Goal: Task Accomplishment & Management: Manage account settings

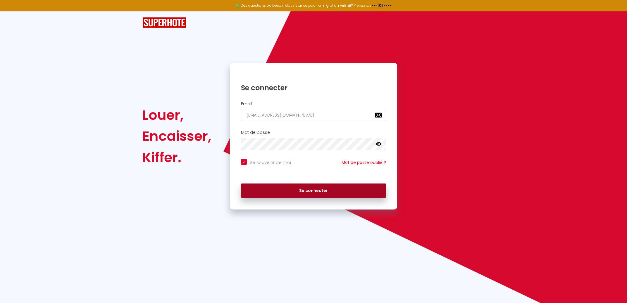
click at [309, 190] on button "Se connecter" at bounding box center [313, 191] width 145 height 15
checkbox input "true"
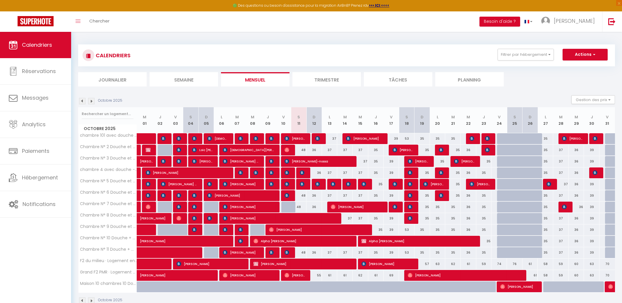
click at [91, 300] on img at bounding box center [91, 301] width 6 height 6
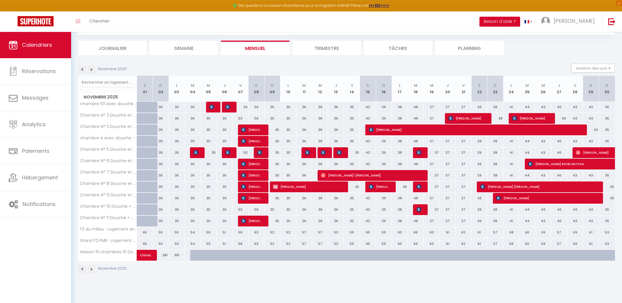
scroll to position [32, 0]
click at [92, 270] on img at bounding box center [91, 269] width 6 height 6
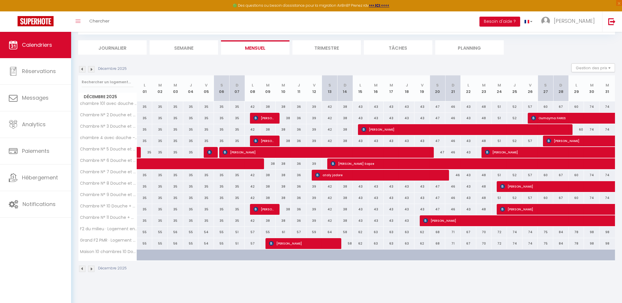
click at [90, 69] on img at bounding box center [91, 69] width 6 height 6
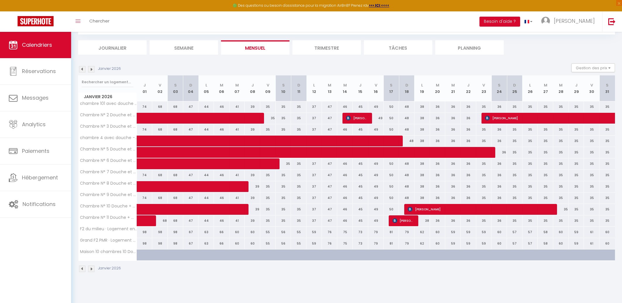
click at [81, 68] on img at bounding box center [82, 69] width 6 height 6
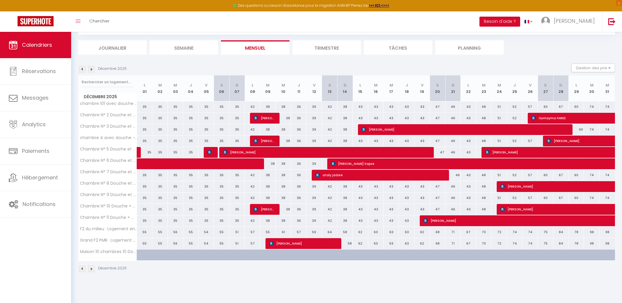
click at [81, 270] on img at bounding box center [82, 269] width 6 height 6
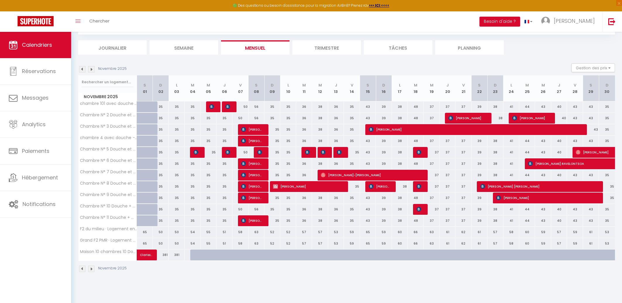
click at [82, 269] on img at bounding box center [82, 269] width 6 height 6
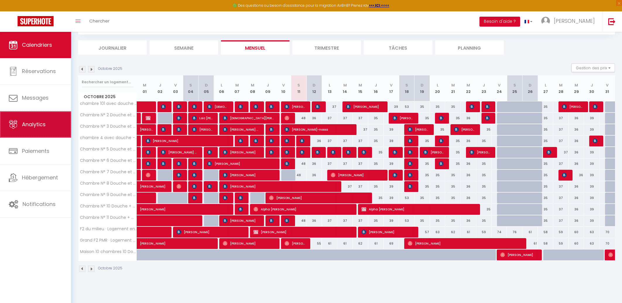
click at [30, 126] on span "Analytics" at bounding box center [34, 124] width 24 height 7
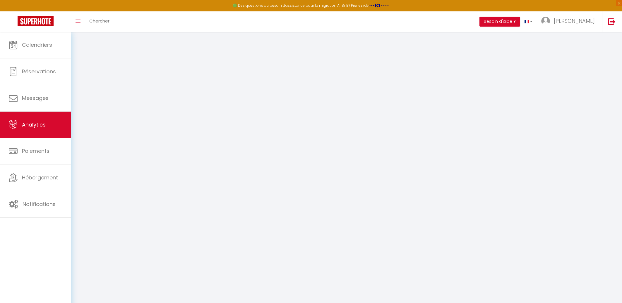
select select "2025"
select select "10"
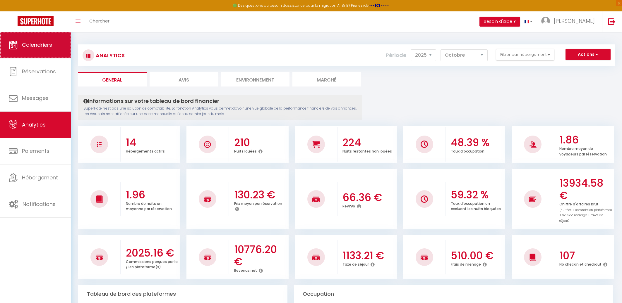
click at [36, 47] on span "Calendriers" at bounding box center [37, 44] width 30 height 7
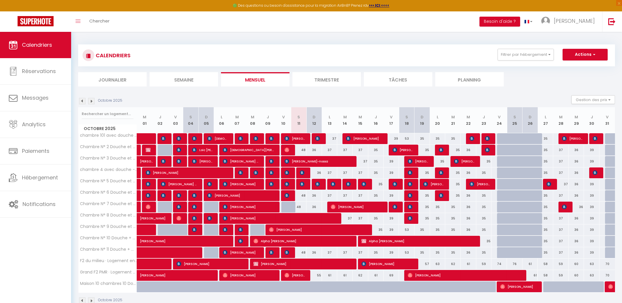
click at [92, 100] on img at bounding box center [91, 101] width 6 height 6
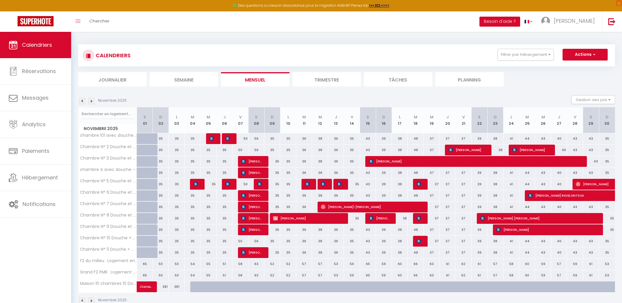
click at [92, 100] on img at bounding box center [91, 101] width 6 height 6
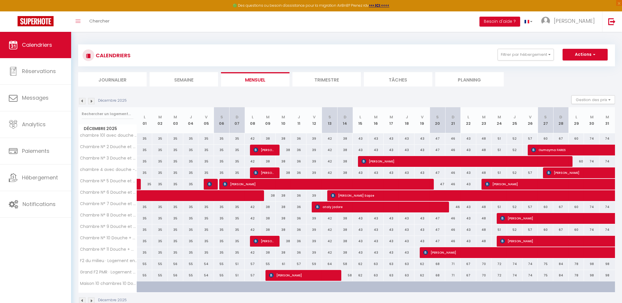
click at [82, 100] on img at bounding box center [82, 101] width 6 height 6
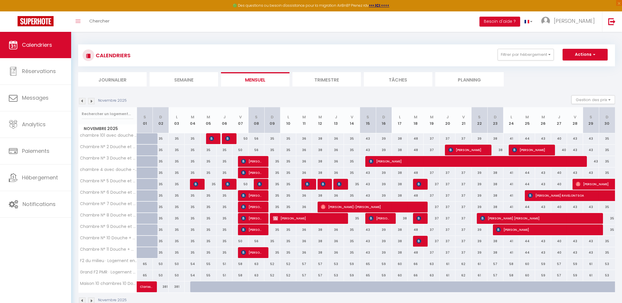
click at [82, 100] on img at bounding box center [82, 101] width 6 height 6
